Goal: Task Accomplishment & Management: Manage account settings

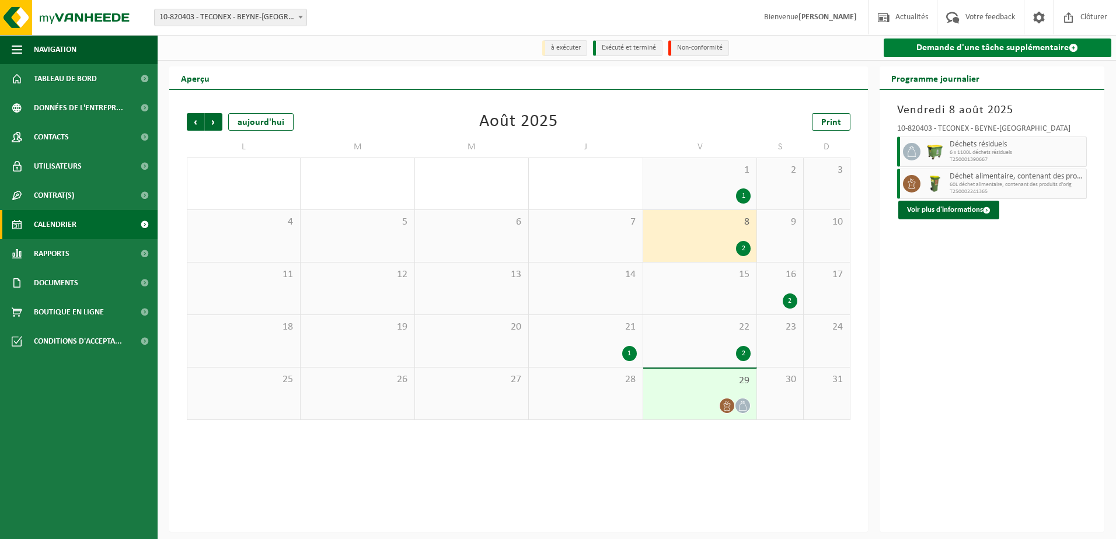
click at [964, 50] on link "Demande d'une tâche supplémentaire" at bounding box center [998, 48] width 228 height 19
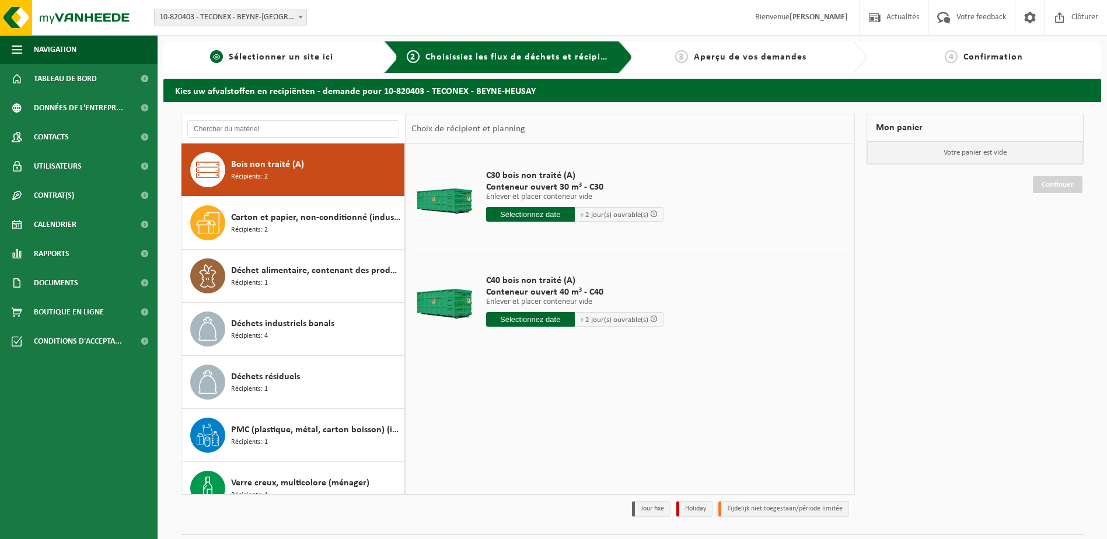
click at [216, 56] on span "1" at bounding box center [216, 56] width 13 height 13
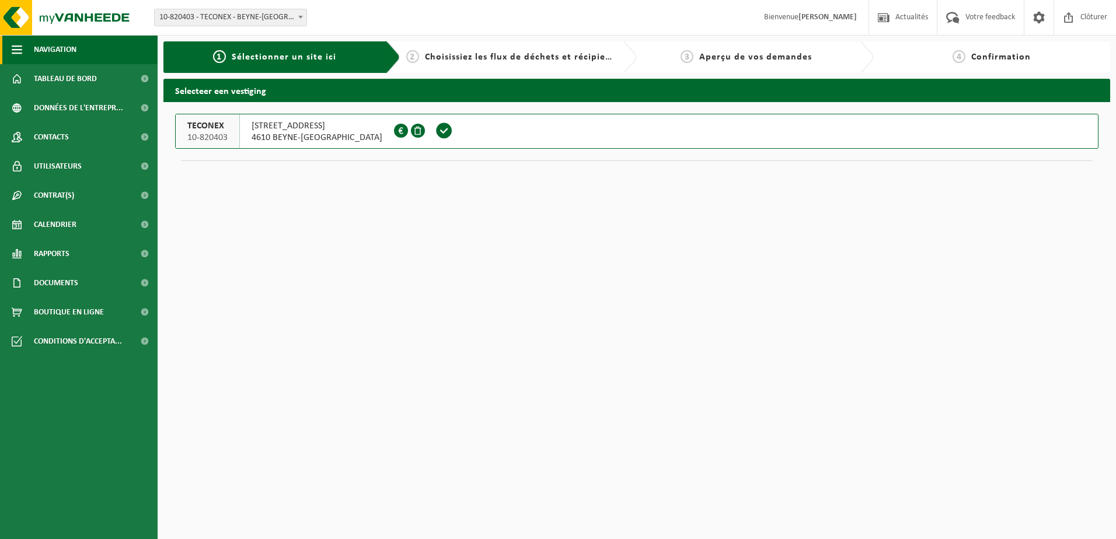
click at [50, 49] on span "Navigation" at bounding box center [55, 49] width 43 height 29
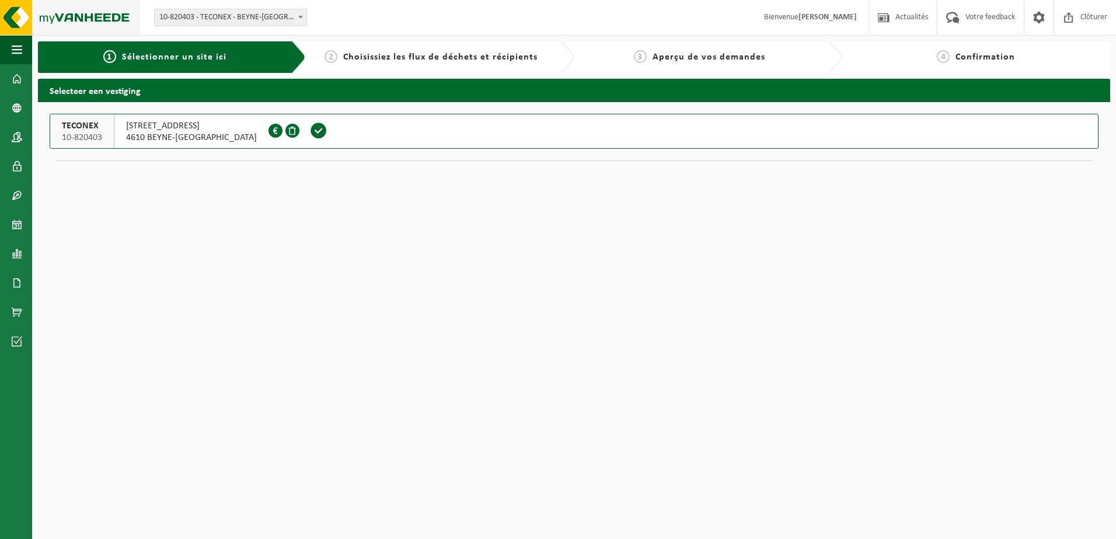
click at [80, 23] on img at bounding box center [70, 17] width 140 height 35
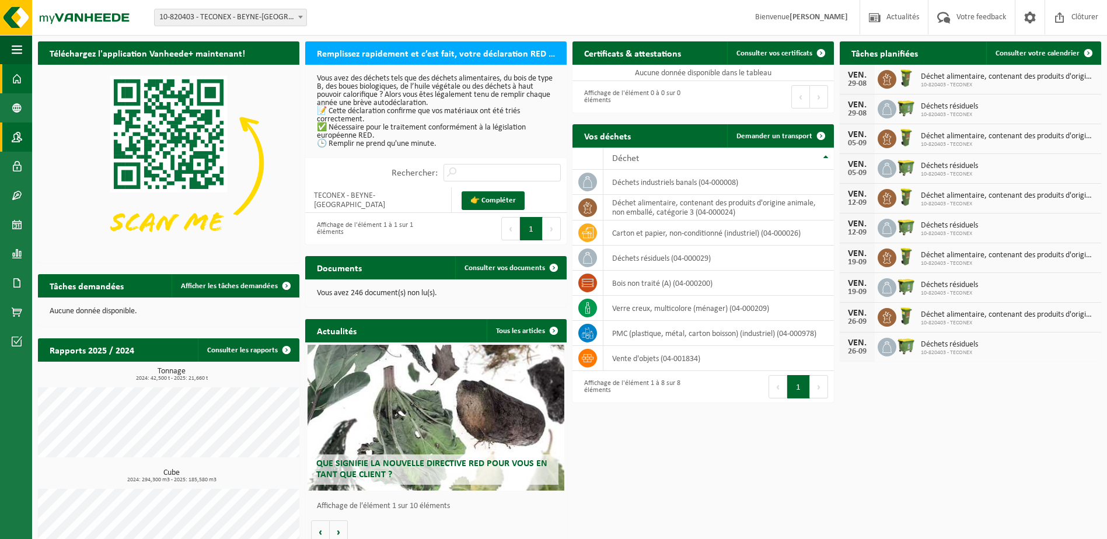
click at [22, 134] on link "Contacts" at bounding box center [16, 137] width 32 height 29
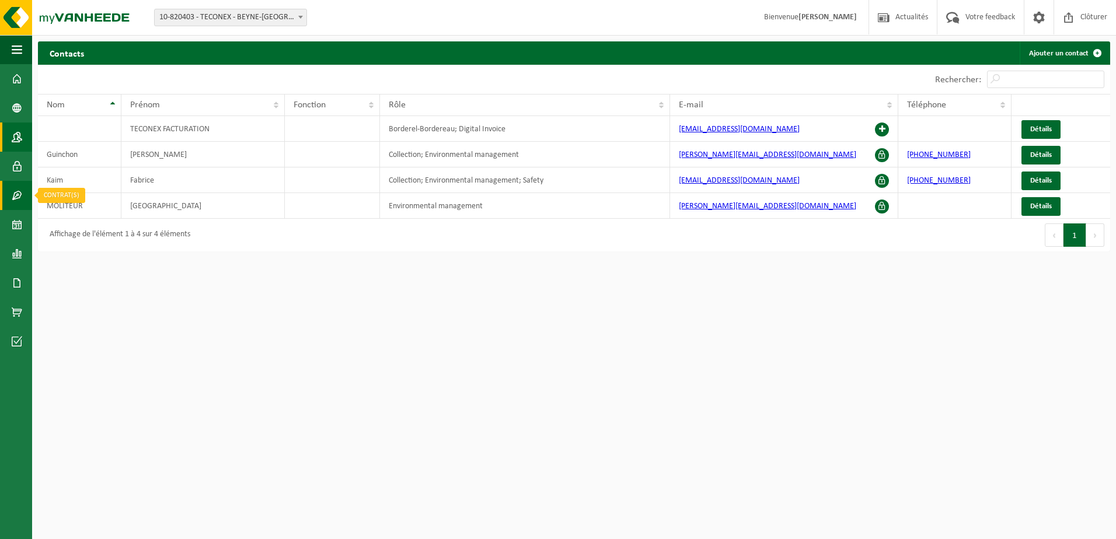
click at [20, 199] on span at bounding box center [17, 195] width 11 height 29
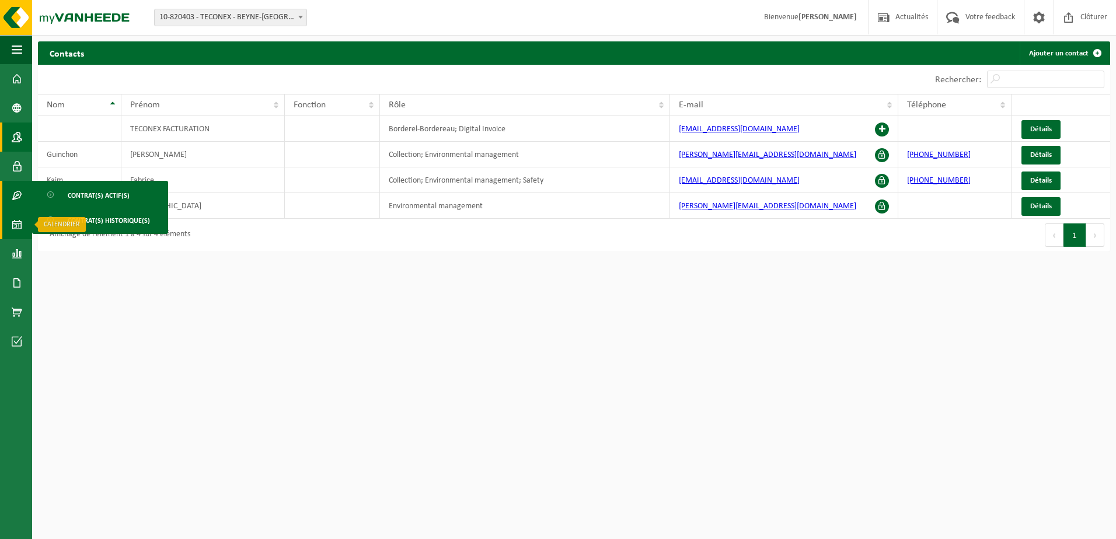
click at [16, 231] on span at bounding box center [17, 224] width 11 height 29
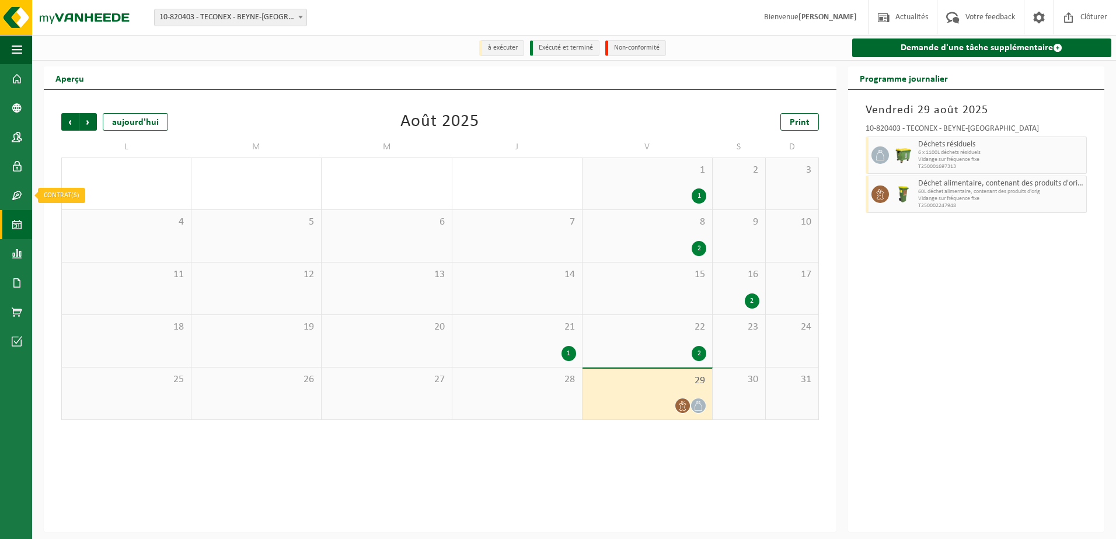
click at [20, 209] on span at bounding box center [17, 195] width 11 height 29
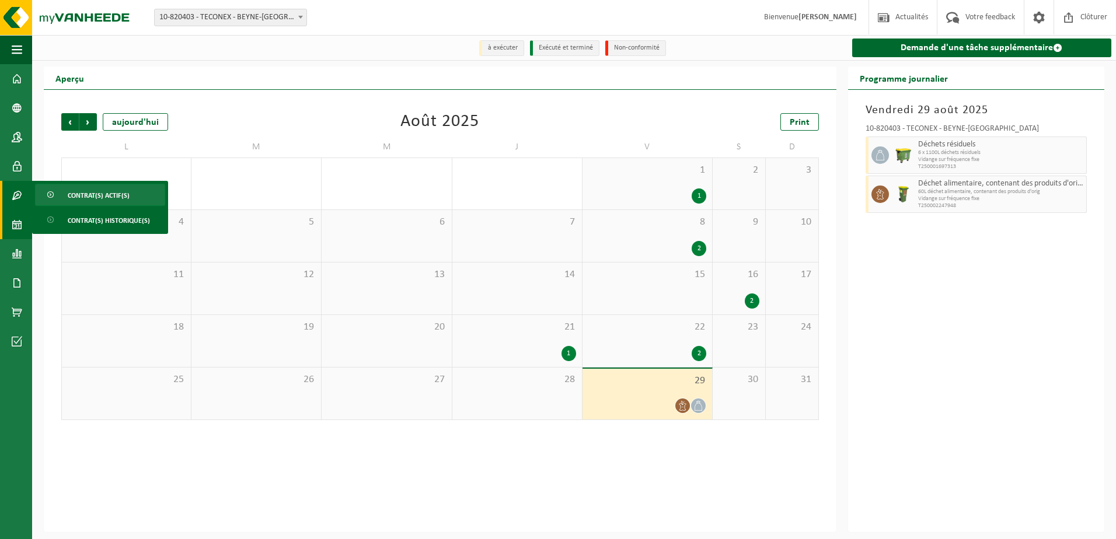
click at [94, 193] on span "Contrat(s) actif(s)" at bounding box center [99, 195] width 62 height 22
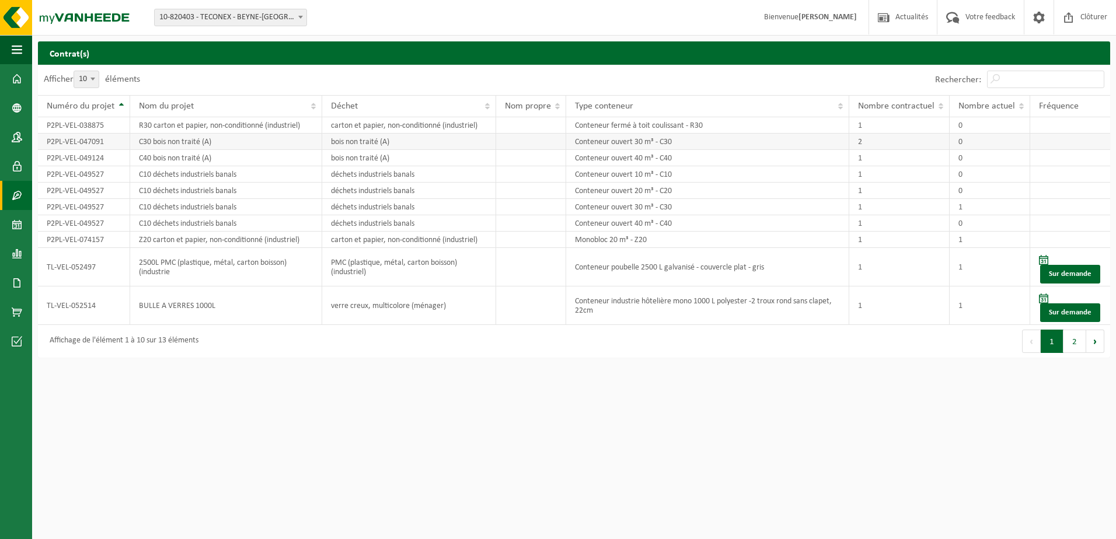
click at [901, 140] on td "2" at bounding box center [899, 142] width 100 height 16
click at [854, 142] on td "2" at bounding box center [899, 142] width 100 height 16
drag, startPoint x: 854, startPoint y: 142, endPoint x: 763, endPoint y: 141, distance: 91.1
click at [763, 141] on td "Conteneur ouvert 30 m³ - C30" at bounding box center [707, 142] width 283 height 16
